Goal: Task Accomplishment & Management: Use online tool/utility

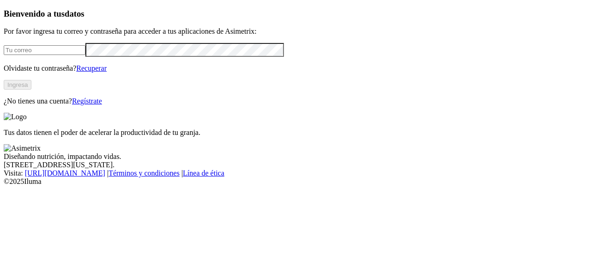
type input "[EMAIL_ADDRESS][DOMAIN_NAME]"
click at [31, 90] on button "Ingresa" at bounding box center [18, 85] width 28 height 10
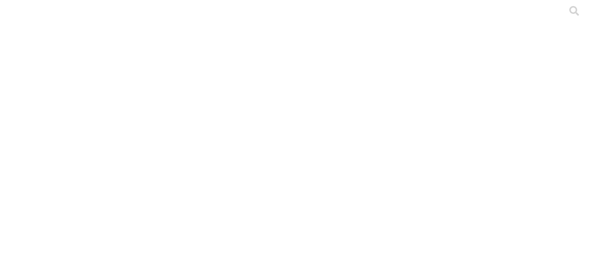
drag, startPoint x: 304, startPoint y: 115, endPoint x: 90, endPoint y: 113, distance: 213.9
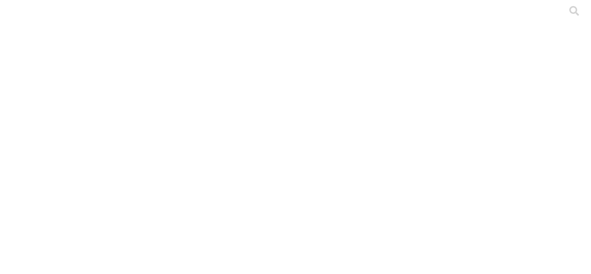
copy div "Formato_RESUMEN_RESULTADOS_CEBA_Bernardo_Trujillo.xlsx"
